Goal: Task Accomplishment & Management: Use online tool/utility

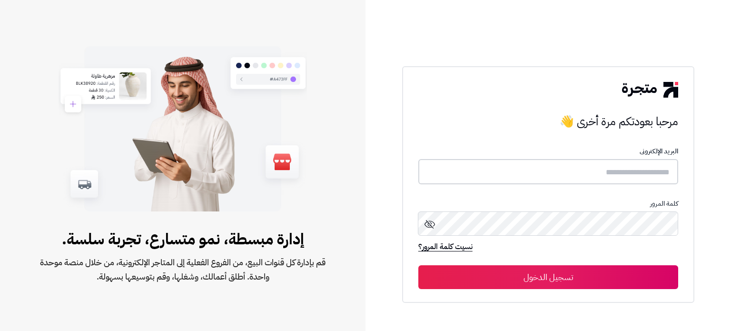
type input "**********"
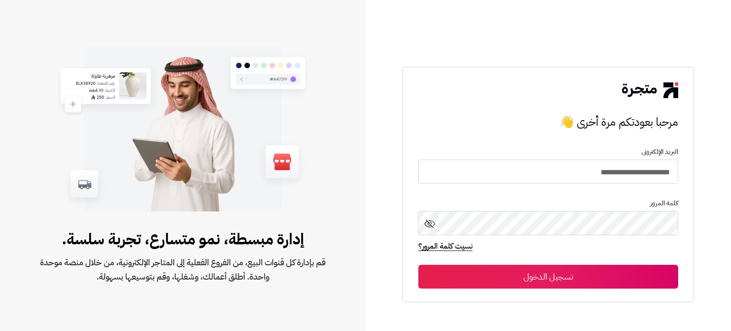
click at [558, 275] on button "تسجيل الدخول" at bounding box center [548, 277] width 260 height 24
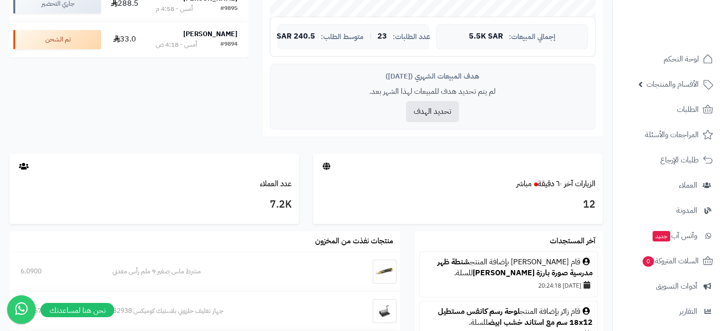
scroll to position [377, 0]
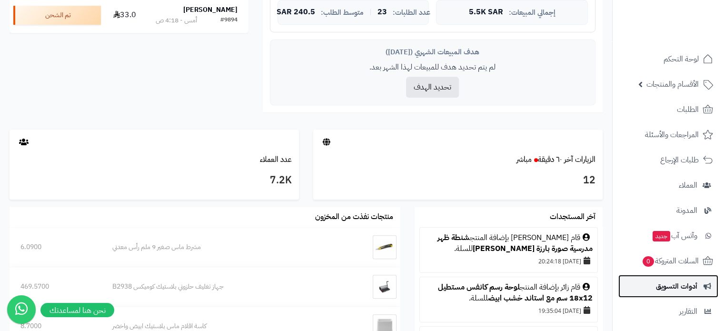
click at [678, 286] on span "أدوات التسويق" at bounding box center [676, 285] width 41 height 13
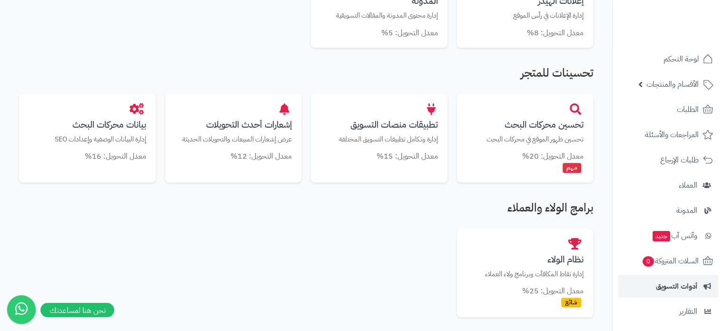
scroll to position [516, 0]
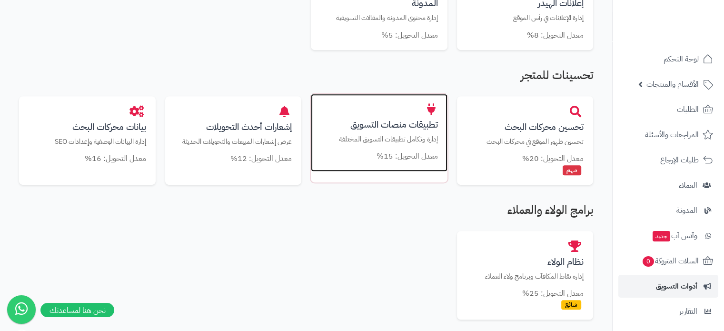
click at [403, 129] on h3 "تطبيقات منصات التسويق" at bounding box center [379, 124] width 118 height 10
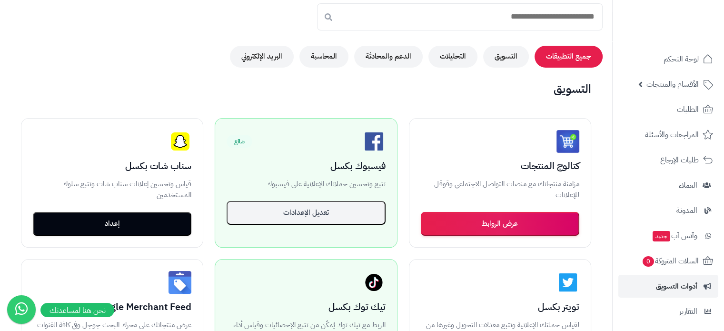
scroll to position [98, 0]
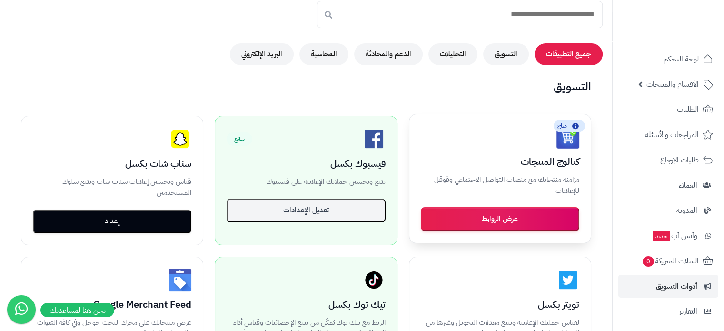
click at [540, 209] on button "عرض الروابط" at bounding box center [500, 219] width 158 height 24
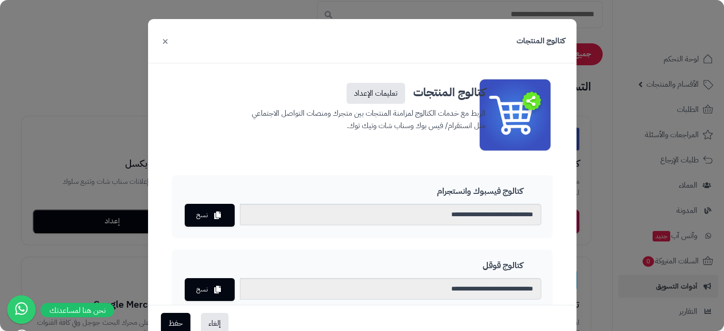
scroll to position [0, 0]
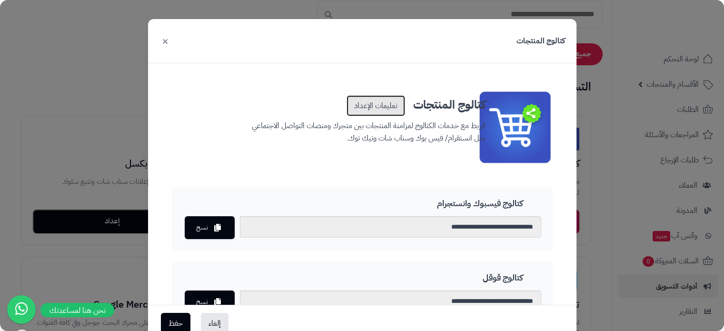
click at [393, 104] on link "تعليمات الإعداد" at bounding box center [375, 105] width 59 height 21
click at [171, 41] on button "×" at bounding box center [164, 40] width 11 height 21
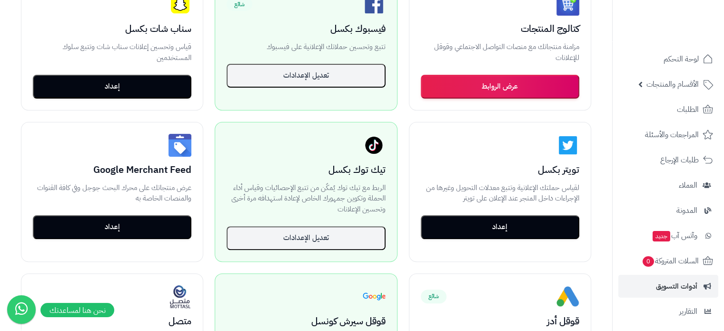
scroll to position [261, 0]
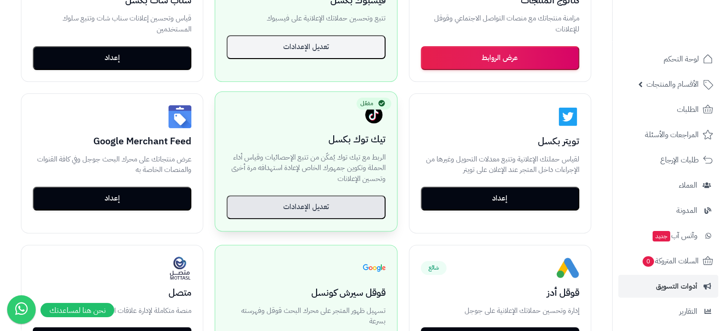
click at [305, 207] on button "تعديل الإعدادات" at bounding box center [305, 207] width 158 height 24
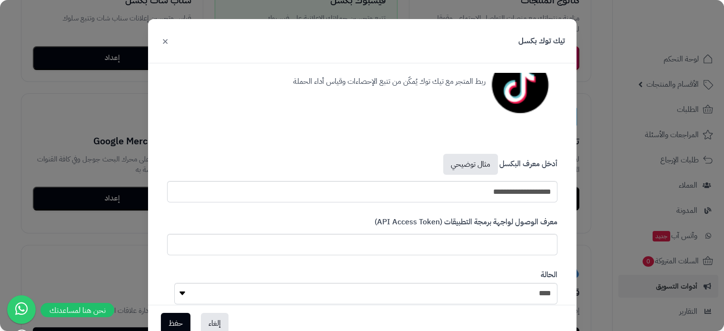
scroll to position [69, 0]
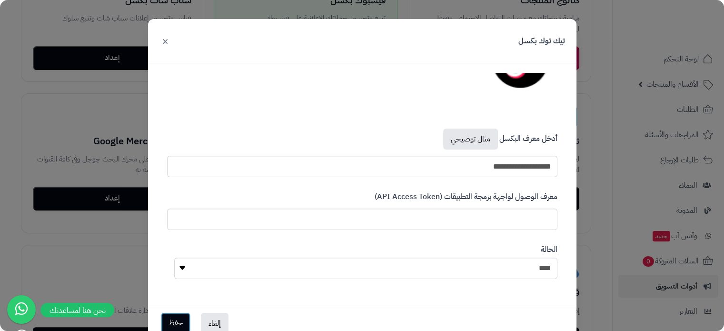
click at [178, 325] on button "حفظ" at bounding box center [175, 322] width 29 height 21
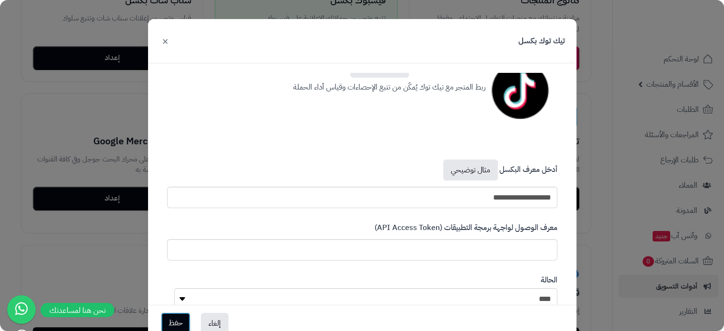
scroll to position [100, 0]
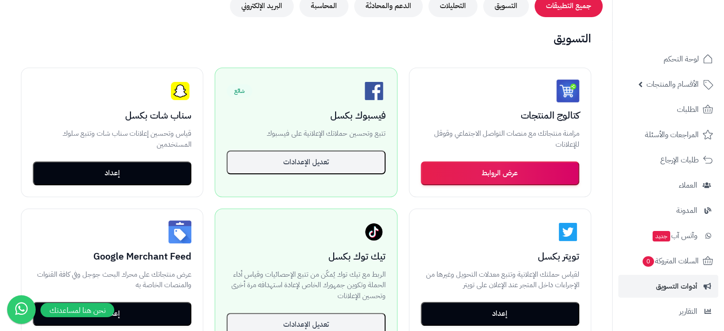
scroll to position [150, 0]
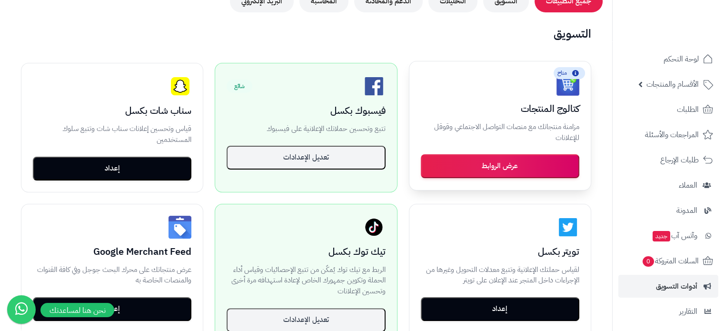
click at [504, 159] on button "عرض الروابط" at bounding box center [500, 166] width 158 height 24
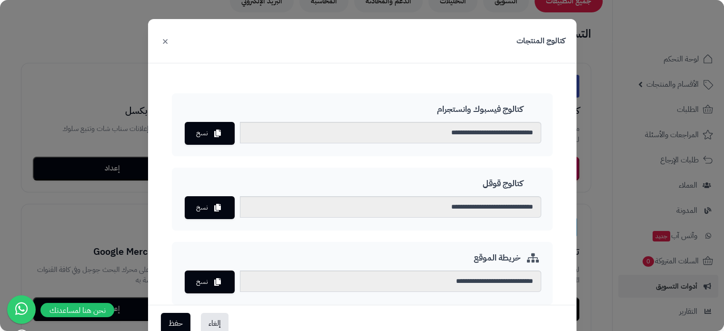
scroll to position [97, 0]
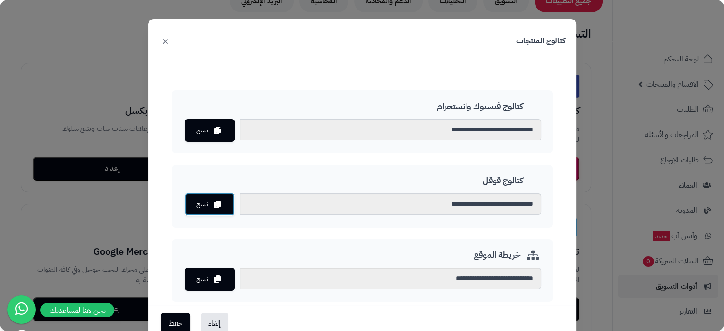
click at [210, 197] on button "نسخ" at bounding box center [210, 204] width 50 height 23
click at [221, 204] on icon at bounding box center [217, 204] width 7 height 8
click at [221, 275] on icon at bounding box center [217, 279] width 7 height 8
click at [170, 43] on button "×" at bounding box center [164, 40] width 11 height 21
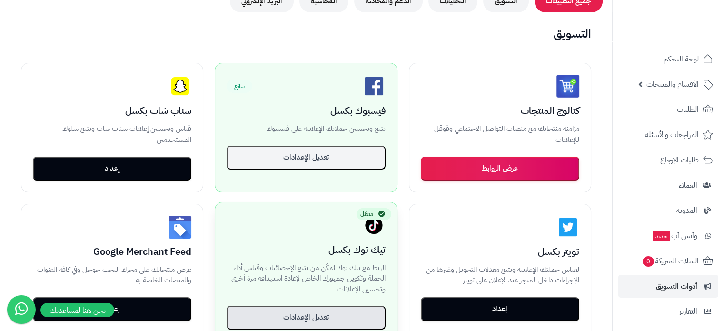
click at [315, 314] on button "تعديل الإعدادات" at bounding box center [305, 317] width 158 height 24
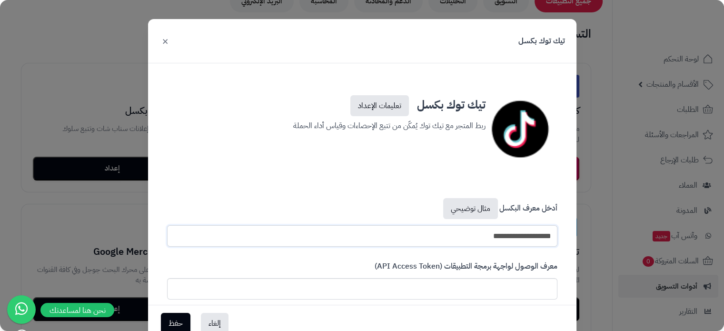
click at [429, 237] on input "**********" at bounding box center [362, 235] width 390 height 21
click at [463, 291] on input "text" at bounding box center [362, 288] width 390 height 21
paste input "**********"
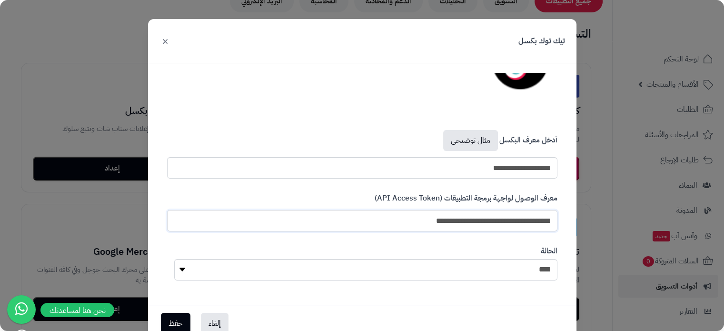
scroll to position [69, 0]
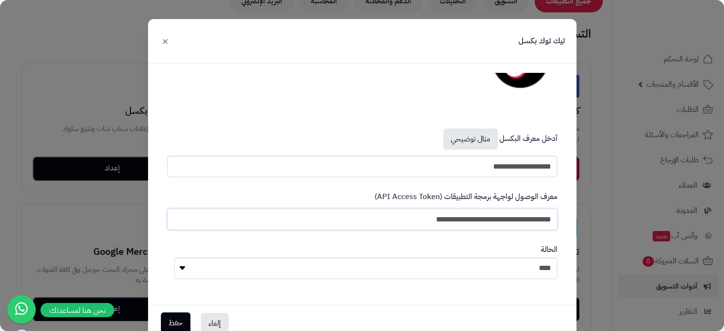
type input "**********"
click at [184, 318] on button "حفظ" at bounding box center [175, 322] width 29 height 21
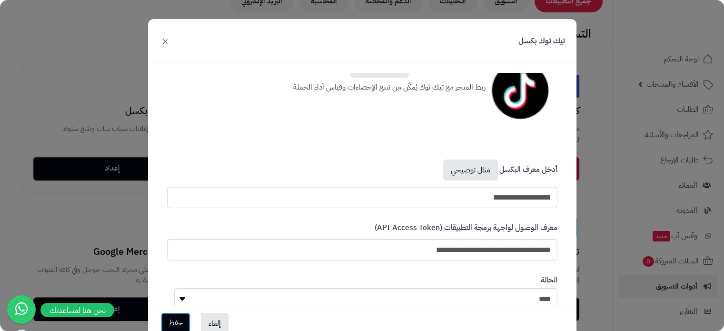
scroll to position [100, 0]
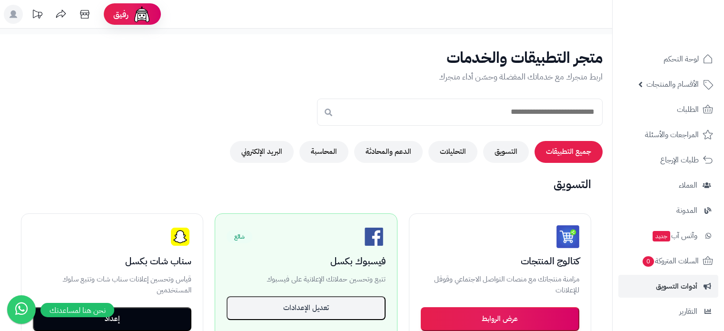
scroll to position [144, 0]
